Goal: Task Accomplishment & Management: Use online tool/utility

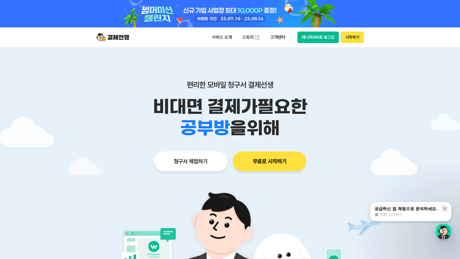
click at [322, 36] on button "매니저사이트 로그인" at bounding box center [317, 38] width 41 height 12
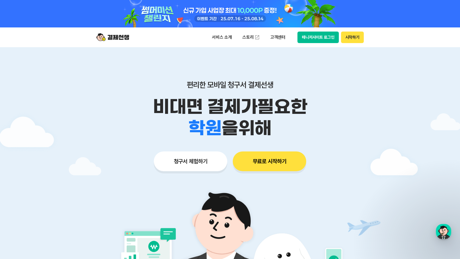
click at [196, 162] on button "청구서 체험하기" at bounding box center [190, 161] width 73 height 20
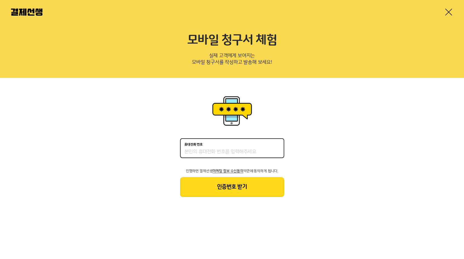
click at [231, 152] on input "휴대전화 번호" at bounding box center [231, 152] width 95 height 7
type input "01075782321"
click at [250, 192] on button "인증번호 받기" at bounding box center [232, 187] width 104 height 20
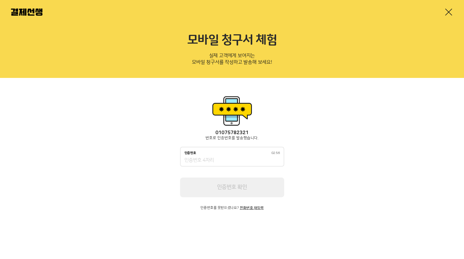
click at [242, 162] on input "인증번호 02:56" at bounding box center [231, 160] width 95 height 7
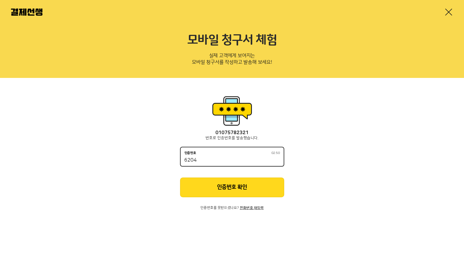
type input "6204"
click at [246, 181] on button "인증번호 확인" at bounding box center [232, 187] width 104 height 20
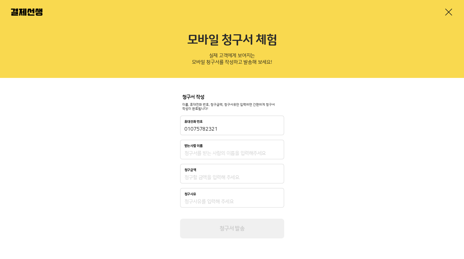
click at [232, 155] on input "받는사람 이름" at bounding box center [231, 153] width 95 height 7
type input "김난"
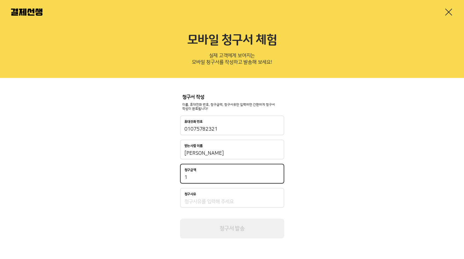
type input "1"
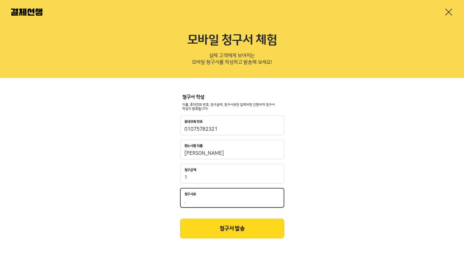
type input "."
click at [209, 224] on button "청구서 발송" at bounding box center [232, 228] width 104 height 20
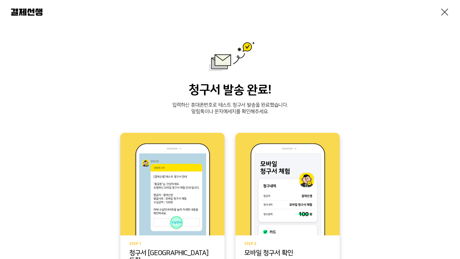
click at [36, 12] on img at bounding box center [27, 11] width 32 height 7
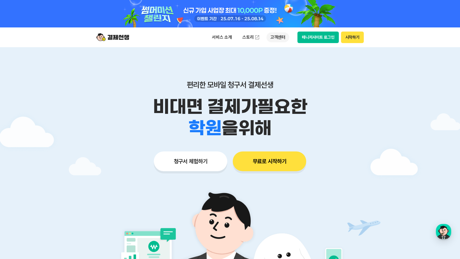
click at [270, 36] on p "고객센터" at bounding box center [277, 37] width 23 height 10
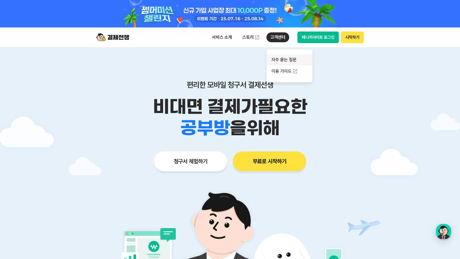
click at [283, 62] on link "자주 묻는 질문" at bounding box center [289, 59] width 46 height 11
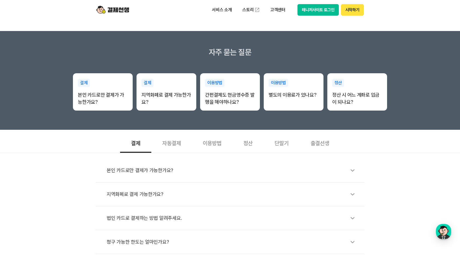
scroll to position [82, 0]
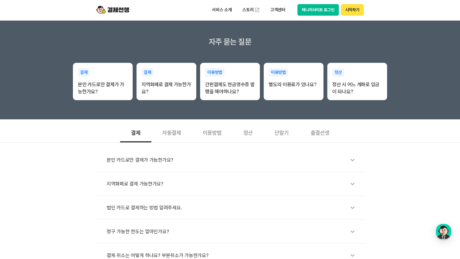
click at [170, 133] on div "자동결제" at bounding box center [171, 132] width 41 height 20
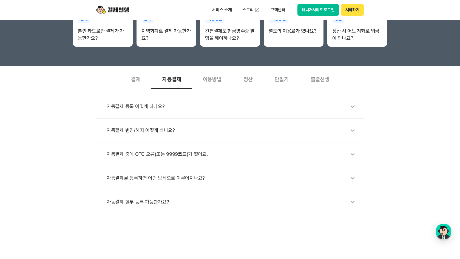
scroll to position [137, 0]
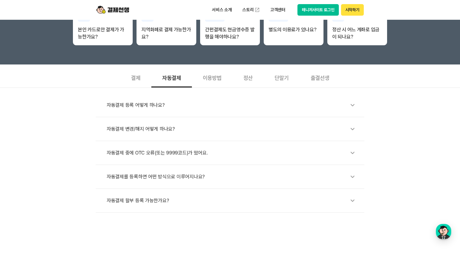
click at [139, 80] on div "결제" at bounding box center [135, 77] width 31 height 20
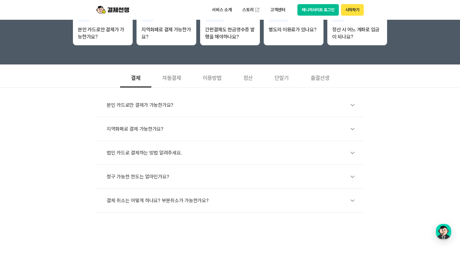
click at [155, 152] on div "법인 카드로 결제하는 방법 알려주세요." at bounding box center [233, 152] width 252 height 13
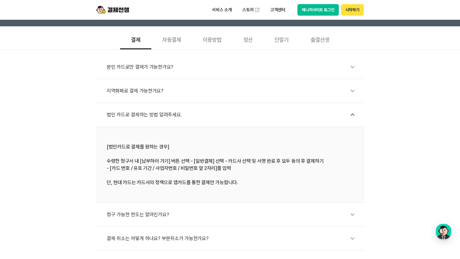
scroll to position [219, 0]
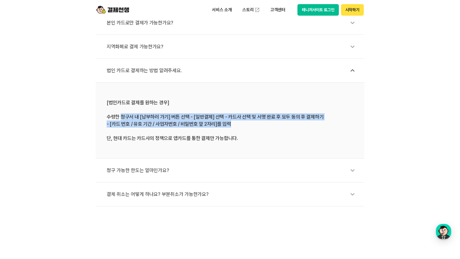
drag, startPoint x: 122, startPoint y: 116, endPoint x: 236, endPoint y: 122, distance: 113.8
click at [236, 122] on div "[법인카드로 결제를 원하는 경우] 수령한 청구서 내 [납부하러 가기] 버튼 선택 - [일반결제] 선택 - 카드사 선택 및 서명 완료 후 모두 …" at bounding box center [230, 120] width 247 height 43
click at [236, 125] on div "[법인카드로 결제를 원하는 경우] 수령한 청구서 내 [납부하러 가기] 버튼 선택 - [일반결제] 선택 - 카드사 선택 및 서명 완료 후 모두 …" at bounding box center [230, 120] width 247 height 43
drag, startPoint x: 235, startPoint y: 126, endPoint x: 107, endPoint y: 100, distance: 130.3
click at [107, 100] on div "[법인카드로 결제를 원하는 경우] 수령한 청구서 내 [납부하러 가기] 버튼 선택 - [일반결제] 선택 - 카드사 선택 및 서명 완료 후 모두 …" at bounding box center [230, 120] width 247 height 43
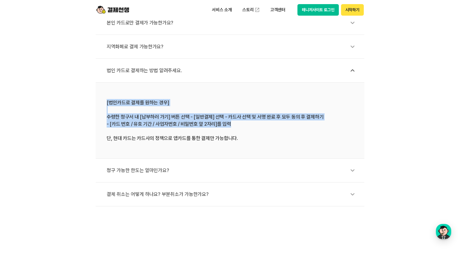
copy div "[법인카드로 결제를 원하는 경우] 수령한 청구서 내 [납부하러 가기] 버튼 선택 - [일반결제] 선택 - 카드사 선택 및 서명 완료 후 모두 …"
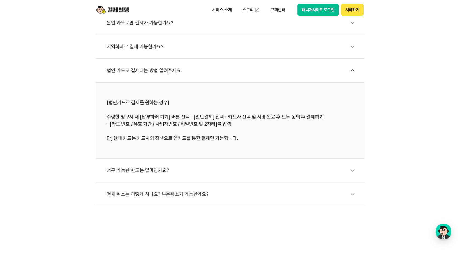
click at [211, 144] on li "[법인카드로 결제를 원하는 경우] 수령한 청구서 내 [납부하러 가기] 버튼 선택 - [일반결제] 선택 - 카드사 선택 및 서명 완료 후 모두 …" at bounding box center [230, 120] width 269 height 76
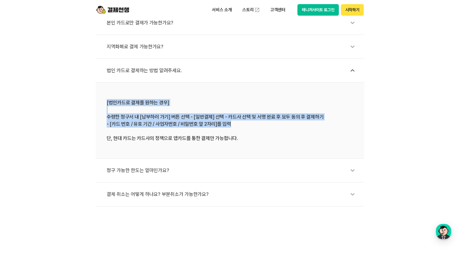
drag, startPoint x: 234, startPoint y: 125, endPoint x: 99, endPoint y: 98, distance: 137.5
click at [99, 98] on li "[법인카드로 결제를 원하는 경우] 수령한 청구서 내 [납부하러 가기] 버튼 선택 - [일반결제] 선택 - 카드사 선택 및 서명 완료 후 모두 …" at bounding box center [230, 120] width 269 height 76
copy div "[법인카드로 결제를 원하는 경우] 수령한 청구서 내 [납부하러 가기] 버튼 선택 - [일반결제] 선택 - 카드사 선택 및 서명 완료 후 모두 …"
